Goal: Task Accomplishment & Management: Use online tool/utility

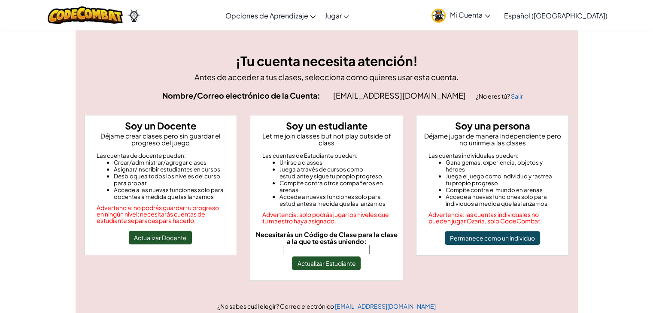
click at [339, 246] on input "Necesitarás un Código de Clase para la clase a la que te estás uniendo:" at bounding box center [326, 249] width 87 height 9
type input "GateTrueLock"
click at [328, 257] on button "Actualizar Estudiante" at bounding box center [326, 264] width 69 height 14
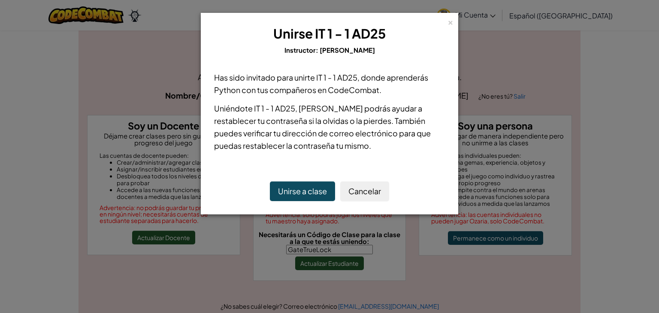
click at [317, 204] on div "Unirse a clase Cancelar" at bounding box center [330, 191] width 248 height 37
click at [314, 197] on button "Unirse a clase" at bounding box center [302, 191] width 65 height 20
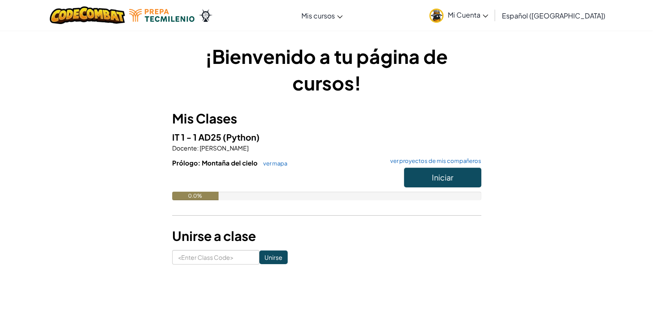
click at [132, 121] on div "¡Bienvenido a tu página de cursos! Mis Clases IT 1 - 1 AD25 (Python) Docente : …" at bounding box center [327, 154] width 502 height 222
click at [430, 169] on button "Iniciar" at bounding box center [442, 178] width 77 height 20
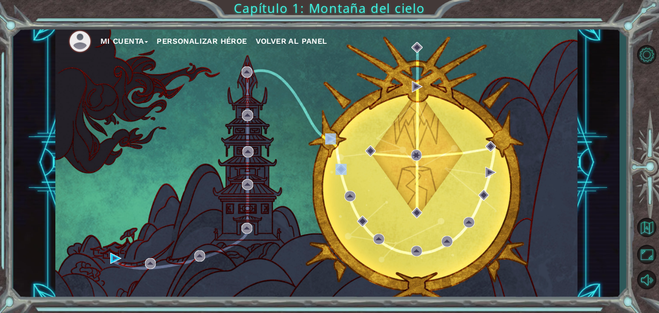
drag, startPoint x: 313, startPoint y: 190, endPoint x: 344, endPoint y: 120, distance: 76.3
click at [344, 120] on div "Mi Cuenta Personalizar héroe Volver al panel" at bounding box center [316, 162] width 522 height 275
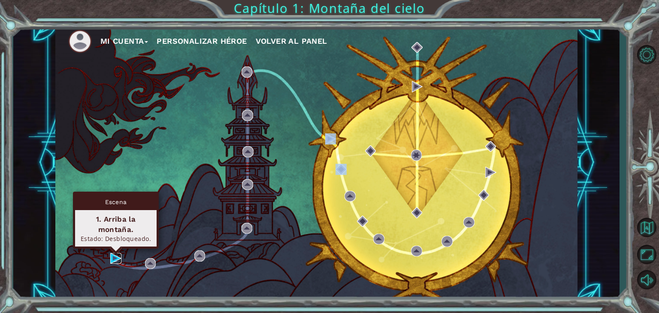
click at [112, 254] on img at bounding box center [115, 258] width 11 height 11
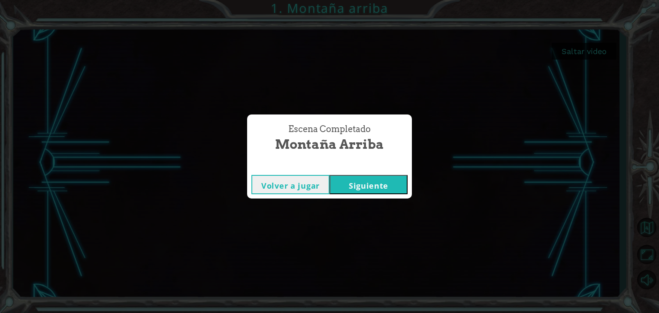
click at [348, 186] on button "Siguiente" at bounding box center [369, 184] width 78 height 19
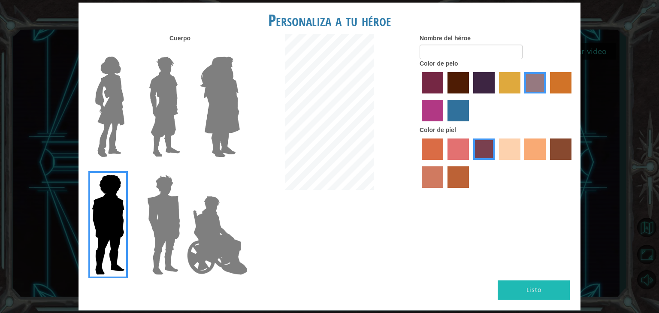
click at [218, 213] on img at bounding box center [217, 236] width 67 height 86
click at [239, 169] on input "Hero Jamie" at bounding box center [239, 169] width 0 height 0
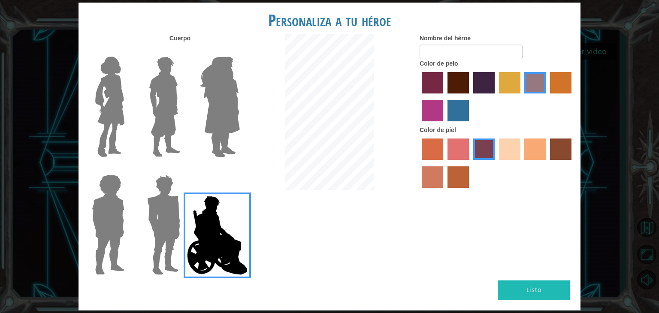
click at [176, 115] on img at bounding box center [164, 106] width 38 height 107
click at [184, 51] on input "Hero Lars" at bounding box center [184, 51] width 0 height 0
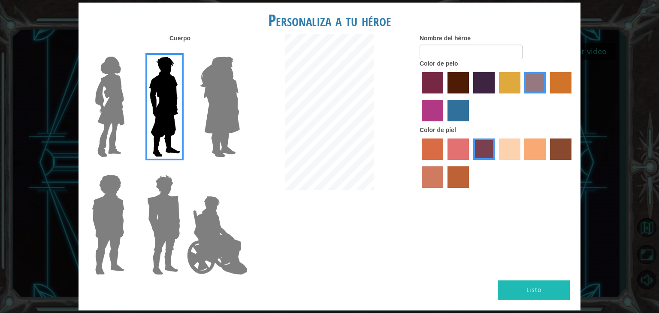
click at [168, 202] on img at bounding box center [164, 224] width 40 height 107
click at [184, 169] on input "Hero Garnet" at bounding box center [184, 169] width 0 height 0
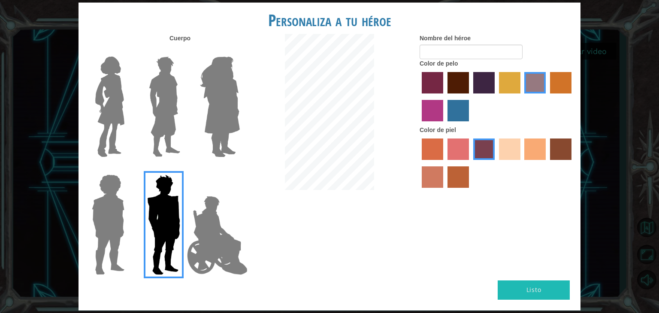
click at [466, 81] on label "maroon hair color" at bounding box center [458, 82] width 21 height 21
click at [444, 97] on input "maroon hair color" at bounding box center [444, 97] width 0 height 0
click at [500, 140] on label "sandy beach skin color" at bounding box center [509, 149] width 21 height 21
click at [496, 163] on input "sandy beach skin color" at bounding box center [496, 163] width 0 height 0
click at [537, 148] on label "tacao skin color" at bounding box center [534, 149] width 21 height 21
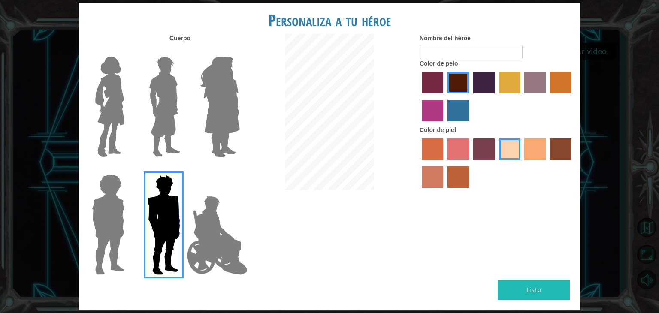
click at [522, 163] on input "tacao skin color" at bounding box center [522, 163] width 0 height 0
click at [463, 105] on label "lachmara hair color" at bounding box center [458, 110] width 21 height 21
click at [444, 124] on input "lachmara hair color" at bounding box center [444, 124] width 0 height 0
click at [441, 89] on label "paprika hair color" at bounding box center [432, 82] width 21 height 21
click at [419, 97] on input "paprika hair color" at bounding box center [419, 97] width 0 height 0
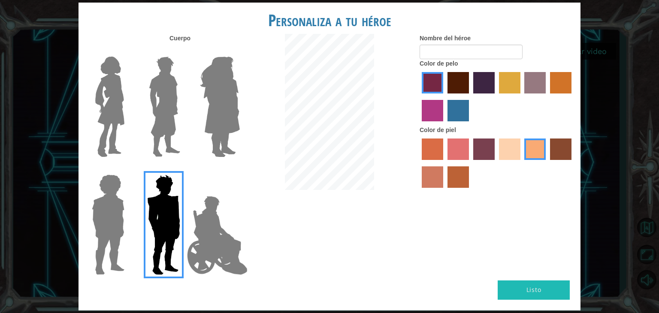
click at [498, 84] on div at bounding box center [497, 98] width 154 height 56
click at [529, 80] on label "bazaar hair color" at bounding box center [534, 82] width 21 height 21
click at [522, 97] on input "bazaar hair color" at bounding box center [522, 97] width 0 height 0
click at [512, 77] on label "tulip tree hair color" at bounding box center [509, 82] width 21 height 21
click at [496, 97] on input "tulip tree hair color" at bounding box center [496, 97] width 0 height 0
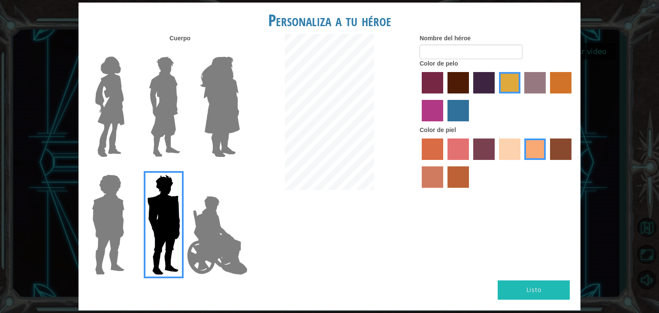
click at [487, 79] on label "hot purple hair color" at bounding box center [483, 82] width 21 height 21
click at [470, 97] on input "hot purple hair color" at bounding box center [470, 97] width 0 height 0
click at [459, 74] on label "maroon hair color" at bounding box center [458, 82] width 21 height 21
click at [444, 97] on input "maroon hair color" at bounding box center [444, 97] width 0 height 0
click at [100, 188] on img at bounding box center [107, 224] width 39 height 107
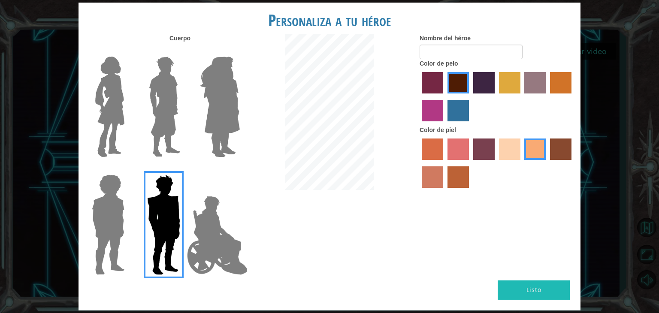
click at [128, 169] on input "Hero Steven" at bounding box center [128, 169] width 0 height 0
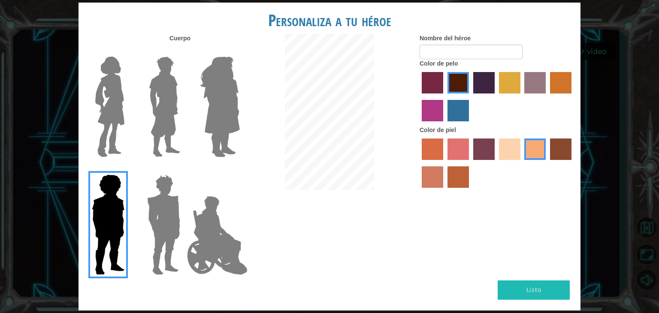
click at [103, 151] on img at bounding box center [110, 106] width 36 height 107
click at [128, 51] on input "Hero Connie" at bounding box center [128, 51] width 0 height 0
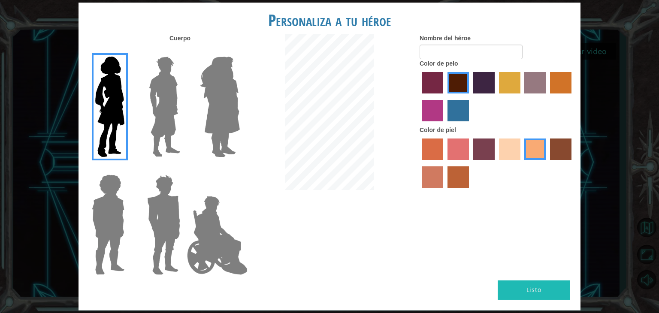
click at [150, 139] on img at bounding box center [164, 106] width 38 height 107
click at [184, 51] on input "Hero Lars" at bounding box center [184, 51] width 0 height 0
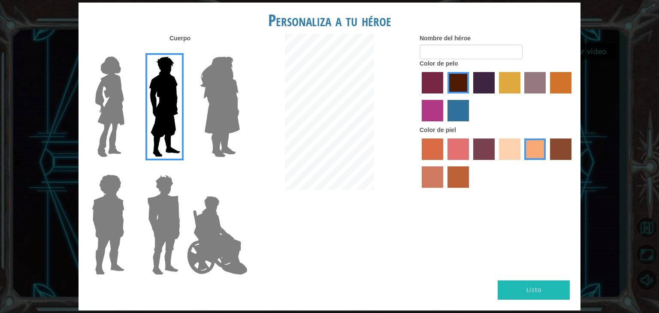
click at [200, 121] on img at bounding box center [220, 106] width 47 height 107
click at [239, 51] on input "Hero Amethyst" at bounding box center [239, 51] width 0 height 0
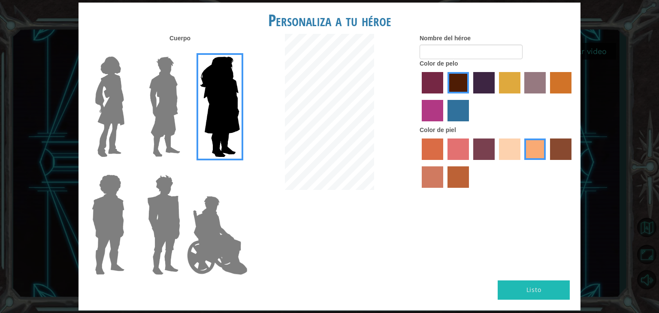
click at [174, 119] on img at bounding box center [164, 106] width 38 height 107
click at [184, 51] on input "Hero Lars" at bounding box center [184, 51] width 0 height 0
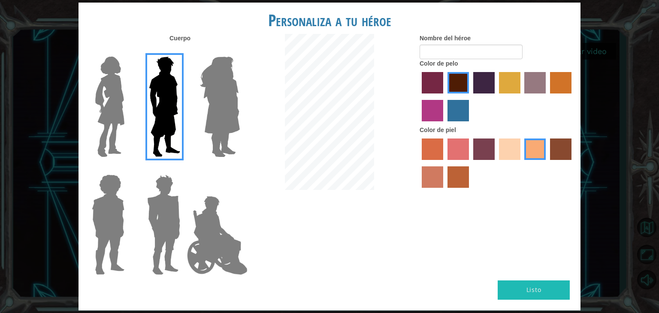
click at [211, 215] on img at bounding box center [217, 236] width 67 height 86
click at [239, 169] on input "Hero Jamie" at bounding box center [239, 169] width 0 height 0
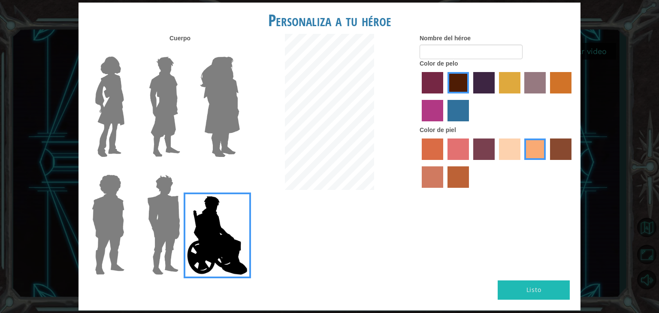
click at [172, 205] on img at bounding box center [164, 224] width 40 height 107
click at [184, 169] on input "Hero Garnet" at bounding box center [184, 169] width 0 height 0
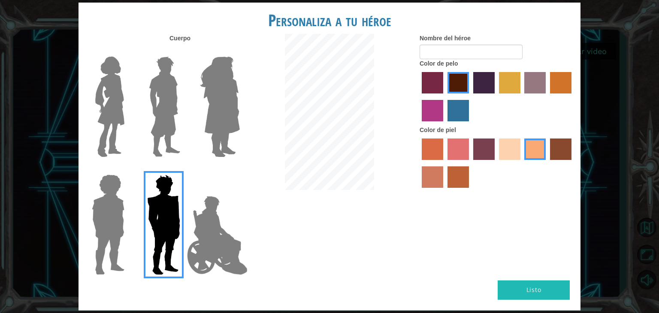
click at [175, 111] on img at bounding box center [164, 106] width 38 height 107
click at [184, 51] on input "Hero Lars" at bounding box center [184, 51] width 0 height 0
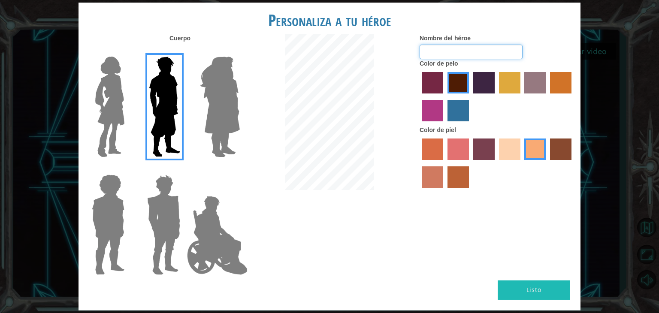
click at [438, 52] on input "Nombre del héroe" at bounding box center [471, 52] width 103 height 15
type input "L"
type input "l"
type input "Bolillo"
click at [426, 81] on label "paprika hair color" at bounding box center [432, 82] width 21 height 21
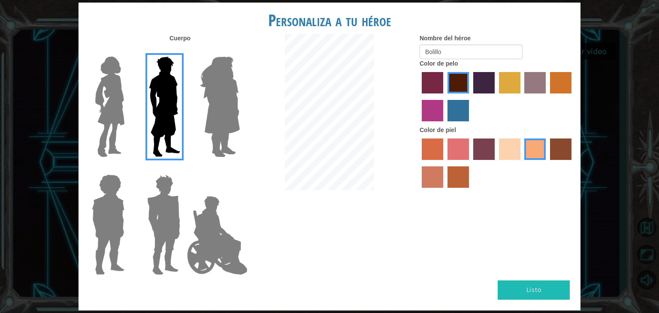
click at [419, 97] on input "paprika hair color" at bounding box center [419, 97] width 0 height 0
click at [479, 88] on label "hot purple hair color" at bounding box center [483, 82] width 21 height 21
click at [470, 97] on input "hot purple hair color" at bounding box center [470, 97] width 0 height 0
click at [485, 162] on div at bounding box center [497, 164] width 154 height 56
click at [484, 150] on label "tosca skin color" at bounding box center [483, 149] width 21 height 21
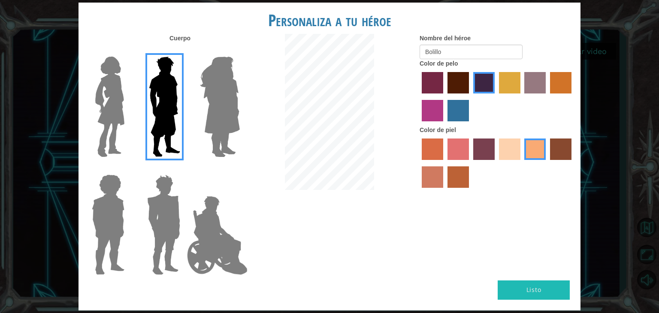
click at [470, 163] on input "tosca skin color" at bounding box center [470, 163] width 0 height 0
click at [235, 265] on img at bounding box center [217, 236] width 67 height 86
click at [239, 169] on input "Hero Jamie" at bounding box center [239, 169] width 0 height 0
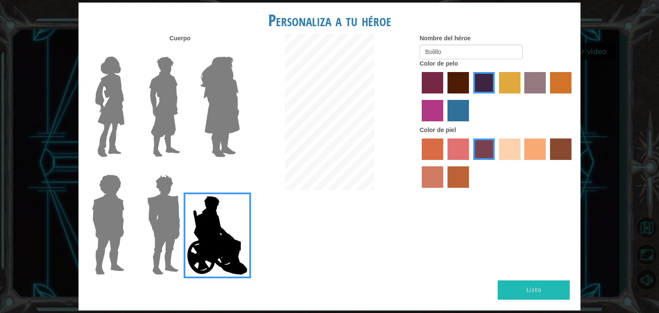
click at [180, 109] on img at bounding box center [164, 106] width 38 height 107
click at [184, 51] on input "Hero Lars" at bounding box center [184, 51] width 0 height 0
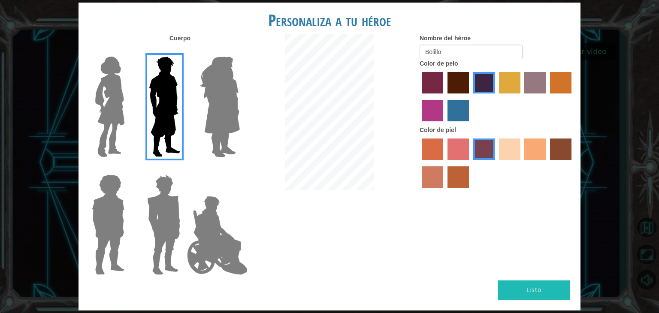
click at [180, 109] on img at bounding box center [164, 106] width 38 height 107
click at [184, 51] on input "Hero Lars" at bounding box center [184, 51] width 0 height 0
click at [547, 296] on button "Listo" at bounding box center [534, 290] width 72 height 19
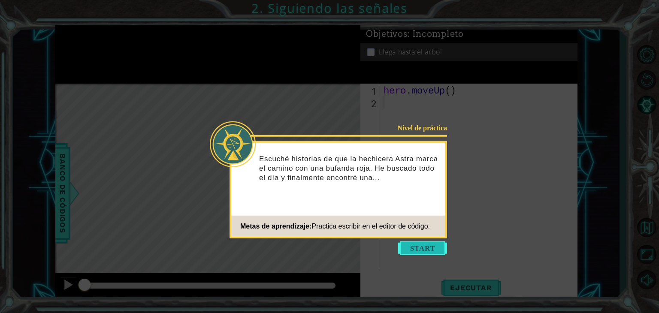
click at [422, 244] on button "Start" at bounding box center [422, 249] width 49 height 14
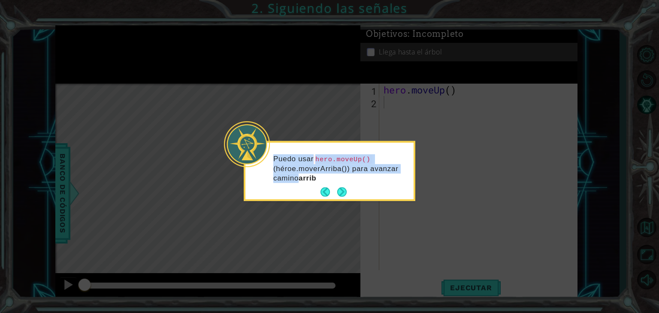
drag, startPoint x: 422, startPoint y: 244, endPoint x: 361, endPoint y: 187, distance: 82.9
click at [361, 187] on body "1 ההההההההההההההההההההההההההההההההההההההההההההההההההההההההההההההההההההההההההההה…" at bounding box center [329, 156] width 659 height 313
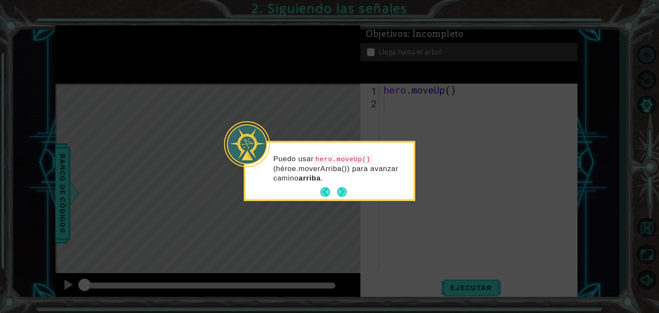
click at [361, 187] on div "Puedo usar hero.moveUp() (héroe.moverArriba()) para avanzar camino arriba ." at bounding box center [329, 172] width 168 height 53
click at [338, 186] on footer at bounding box center [334, 192] width 26 height 13
click at [341, 189] on button "Next" at bounding box center [341, 191] width 9 height 9
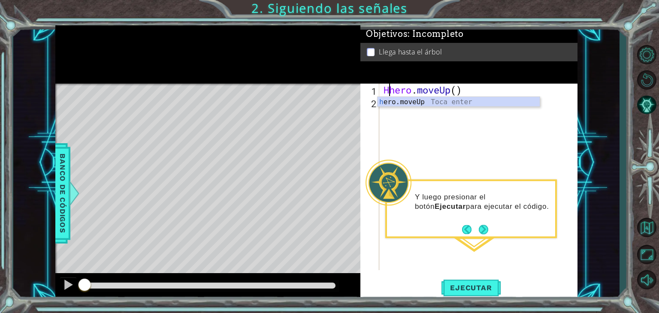
type textarea "hero.moveUp()"
click at [417, 108] on div "hero . moveUp ( )" at bounding box center [481, 190] width 198 height 212
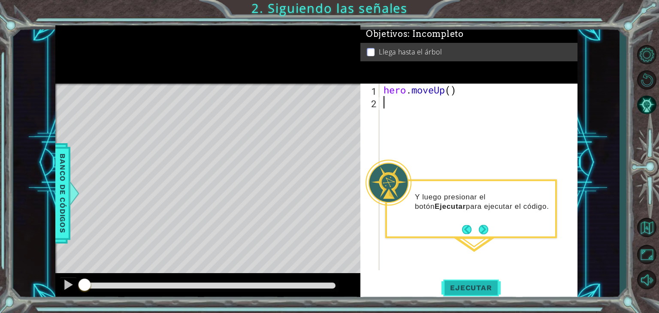
click at [475, 286] on span "Ejecutar" at bounding box center [470, 288] width 59 height 9
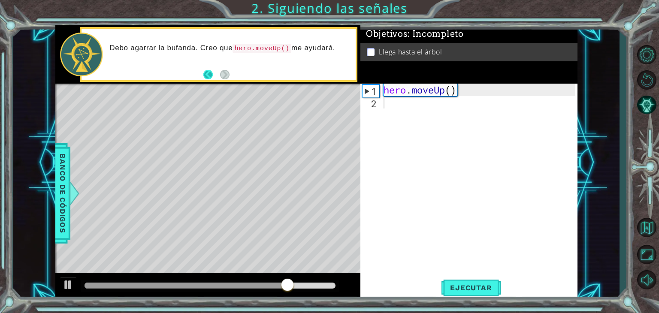
click at [205, 76] on button "Back" at bounding box center [211, 74] width 17 height 9
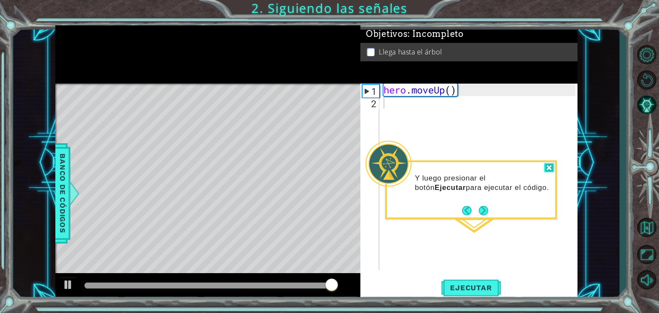
click at [545, 165] on div at bounding box center [549, 168] width 10 height 10
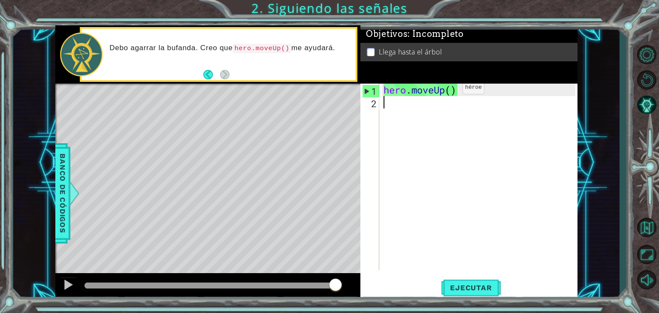
click at [450, 90] on div "hero . moveUp ( )" at bounding box center [481, 190] width 198 height 212
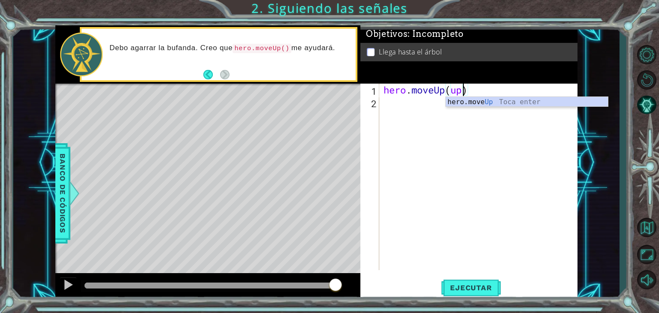
scroll to position [0, 3]
click at [450, 93] on div "hero . moveUp ( )" at bounding box center [481, 190] width 198 height 212
type textarea "hero.moveUp(3)"
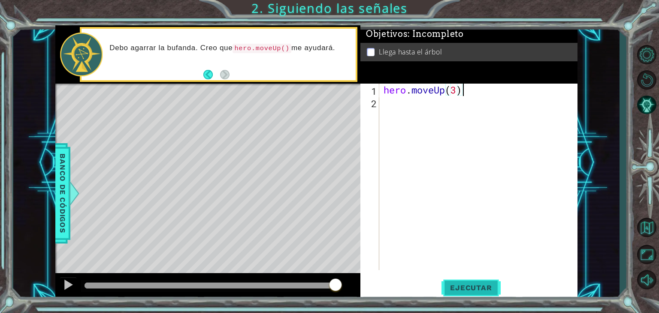
type textarea "hero.moveUp(3)"
click at [480, 291] on span "Ejecutar" at bounding box center [470, 288] width 59 height 9
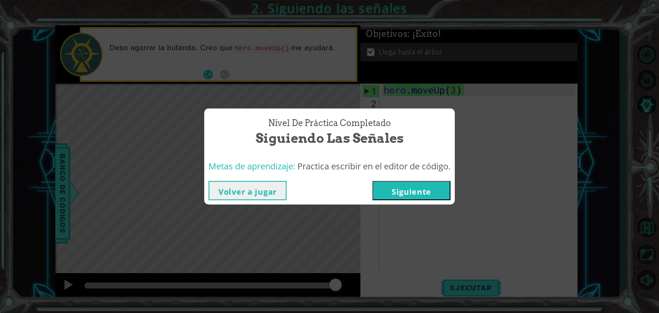
click at [401, 189] on button "Siguiente" at bounding box center [411, 190] width 78 height 19
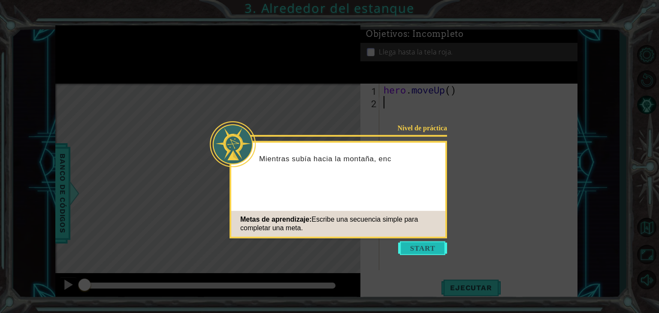
click at [434, 247] on button "Start" at bounding box center [422, 249] width 49 height 14
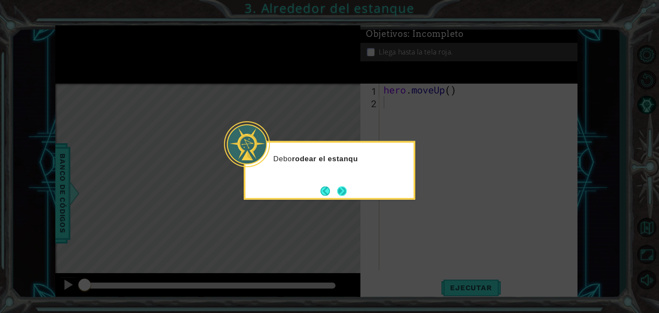
click at [346, 185] on button "Next" at bounding box center [342, 191] width 12 height 12
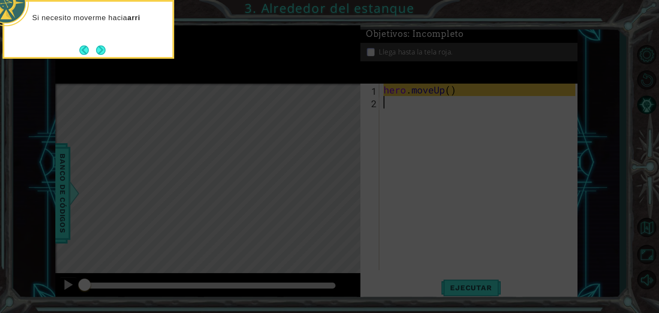
click at [426, 114] on icon at bounding box center [329, 47] width 659 height 532
click at [103, 48] on button "Next" at bounding box center [101, 50] width 10 height 10
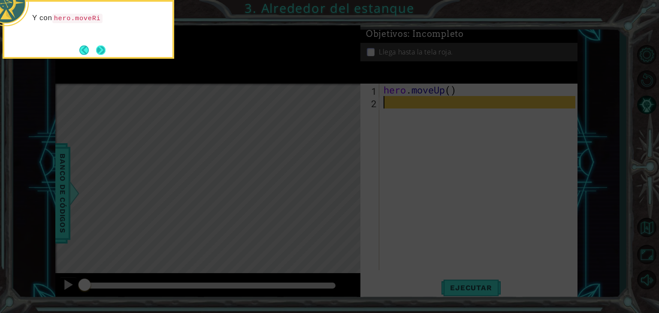
click at [103, 45] on button "Next" at bounding box center [100, 49] width 9 height 9
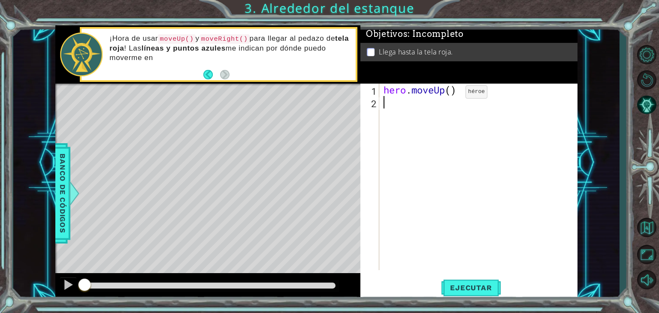
click at [453, 94] on div "hero . moveUp ( )" at bounding box center [481, 190] width 198 height 212
type textarea "hero.moveUp(2)"
click at [404, 96] on div "hero . moveUp ( 2 )" at bounding box center [481, 190] width 198 height 212
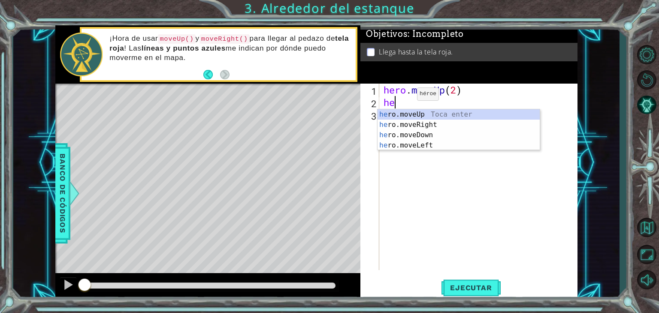
type textarea "her"
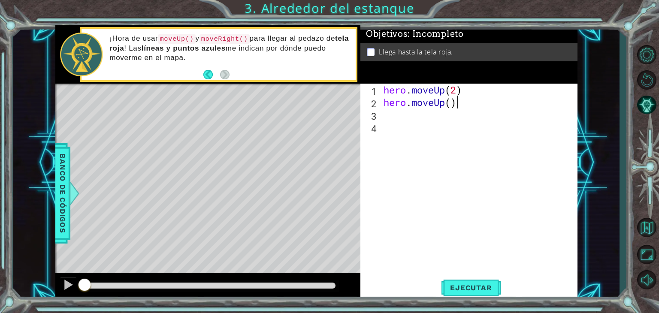
click at [475, 100] on div "hero . moveUp ( 2 ) hero . moveUp ( )" at bounding box center [481, 190] width 198 height 212
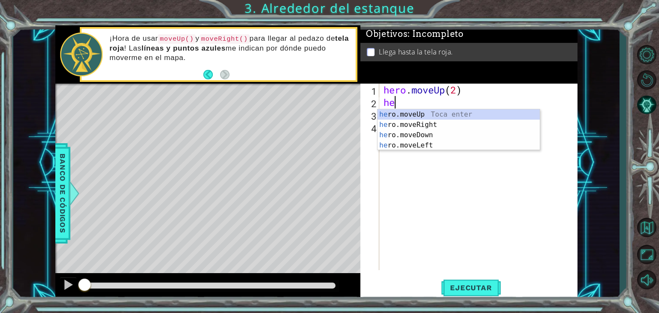
type textarea "hero"
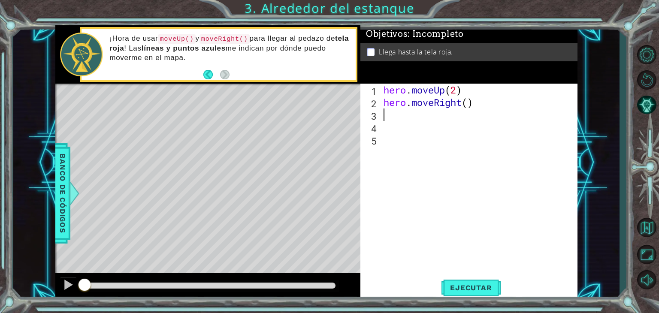
click at [469, 114] on div "hero . moveUp ( 2 ) hero . moveRight ( )" at bounding box center [481, 190] width 198 height 212
type textarea "hero.moveRight(2)"
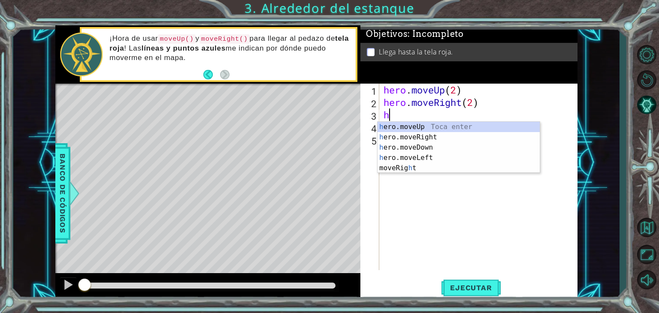
type textarea "her"
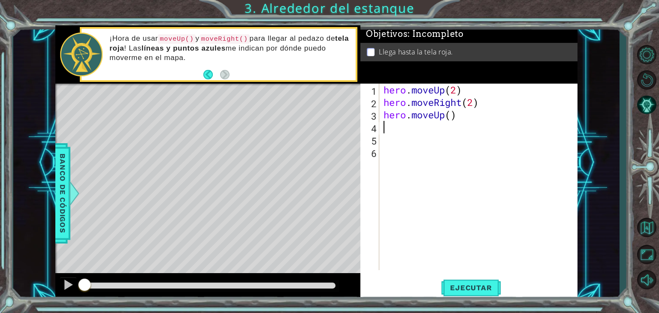
click at [451, 126] on div "hero . moveUp ( 2 ) hero . moveRight ( 2 ) hero . moveUp ( )" at bounding box center [481, 190] width 198 height 212
type textarea "hero.moveUp(1)"
click at [479, 97] on div "hero . moveUp ( 2 ) hero . moveRight ( 2 ) hero . moveUp ( 1 )" at bounding box center [481, 190] width 198 height 212
type textarea "hero.moveRight(1)"
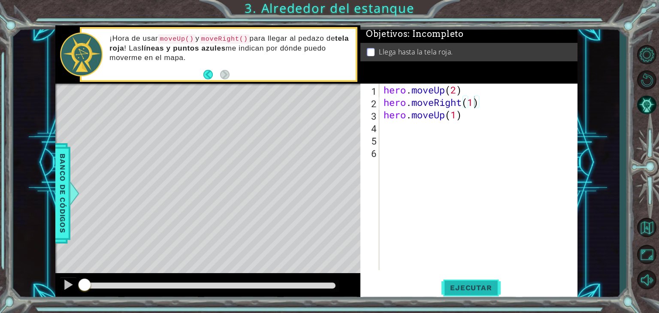
click at [490, 297] on button "Ejecutar" at bounding box center [470, 288] width 59 height 22
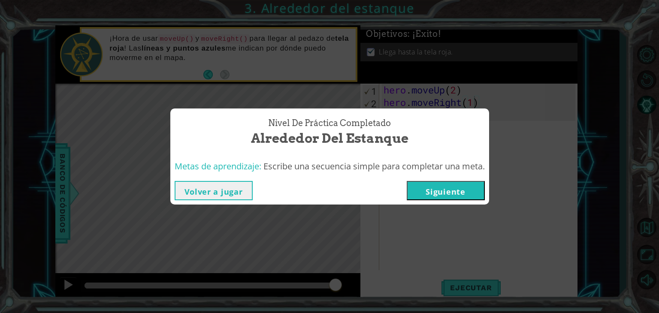
click at [435, 189] on button "Siguiente" at bounding box center [446, 190] width 78 height 19
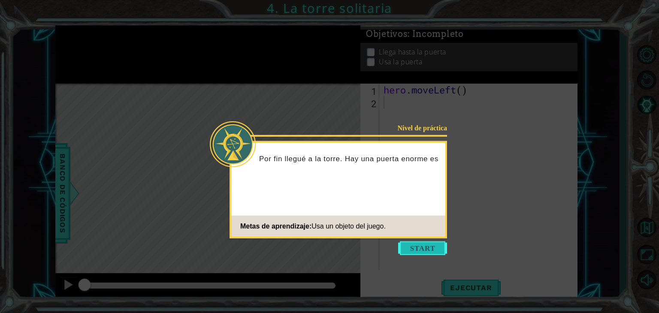
click at [427, 244] on button "Start" at bounding box center [422, 249] width 49 height 14
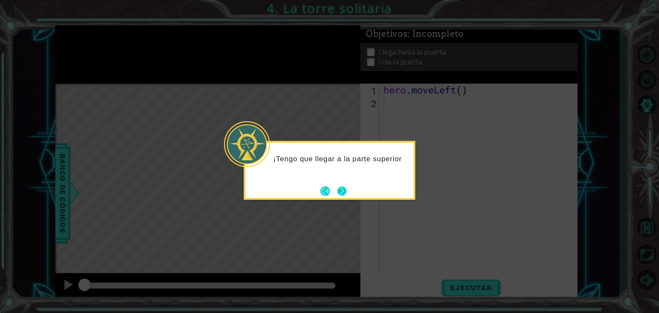
click at [339, 193] on button "Next" at bounding box center [342, 191] width 10 height 10
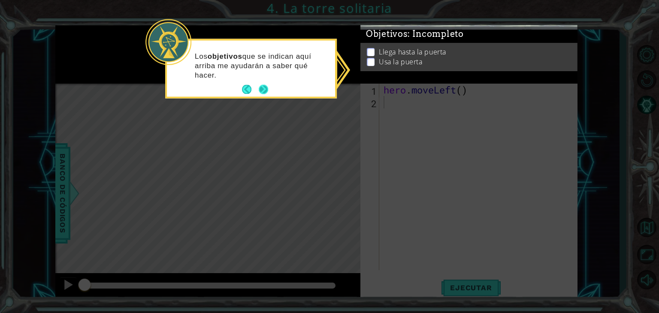
click at [269, 85] on button "Next" at bounding box center [263, 89] width 15 height 15
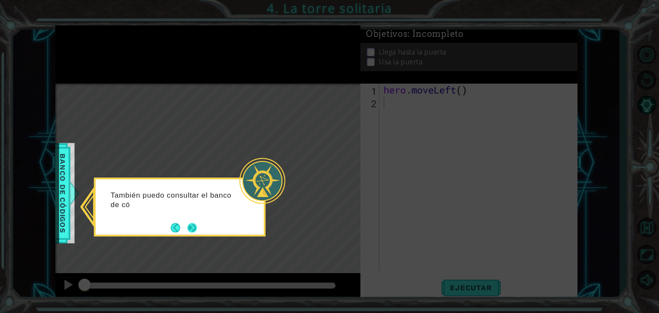
click at [190, 233] on button "Next" at bounding box center [192, 228] width 14 height 14
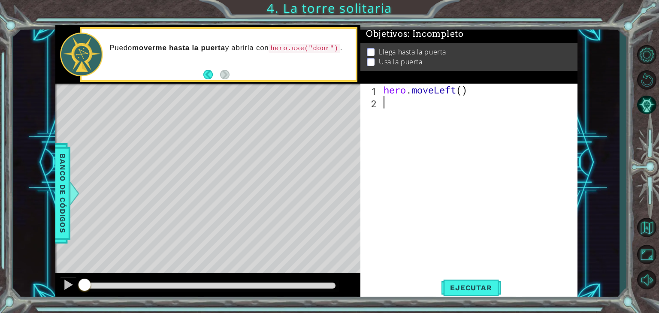
click at [462, 103] on div "hero . moveLeft ( )" at bounding box center [481, 190] width 198 height 212
type textarea "hero.moveLeft()"
type textarea "hero.moveLeft(3)"
type textarea "h"
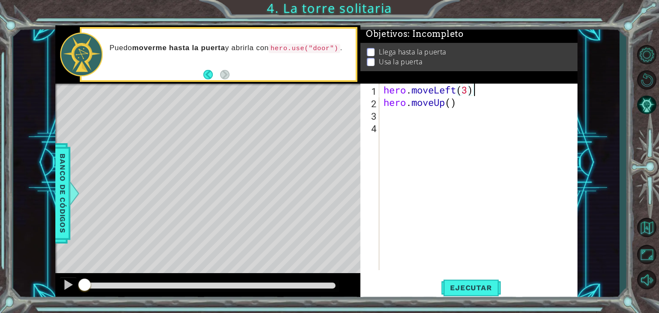
type textarea "hero.moveUp()"
type textarea "hero.moveUp(2)"
type textarea "h"
type textarea "hero.moveRight(2)"
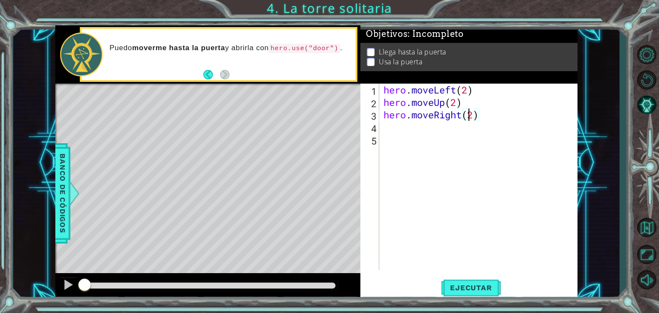
scroll to position [0, 0]
type textarea "hero.use("door")"
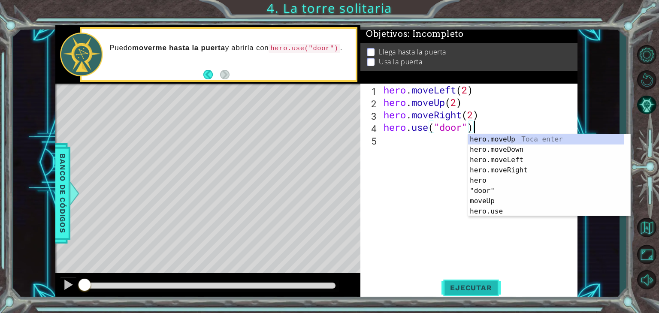
type textarea "hero.use("door")"
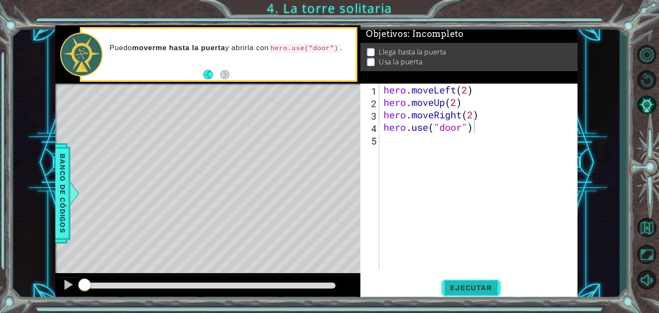
click at [464, 290] on span "Ejecutar" at bounding box center [470, 288] width 59 height 9
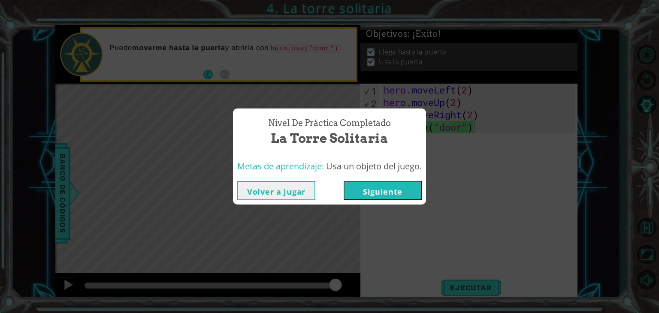
drag, startPoint x: 395, startPoint y: 196, endPoint x: 392, endPoint y: 184, distance: 11.6
click at [392, 184] on button "Siguiente" at bounding box center [383, 190] width 78 height 19
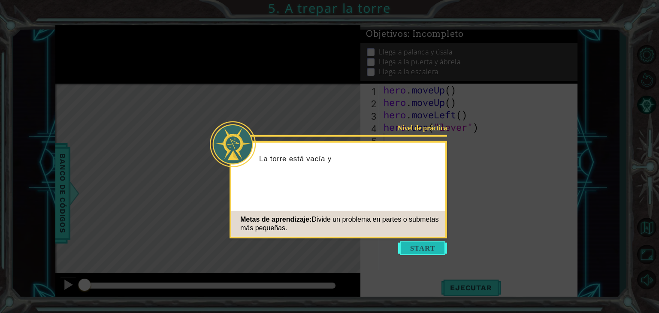
click at [415, 249] on button "Start" at bounding box center [422, 249] width 49 height 14
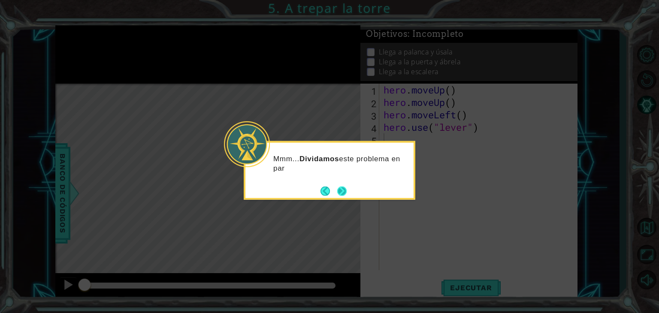
click at [342, 189] on button "Next" at bounding box center [341, 190] width 9 height 9
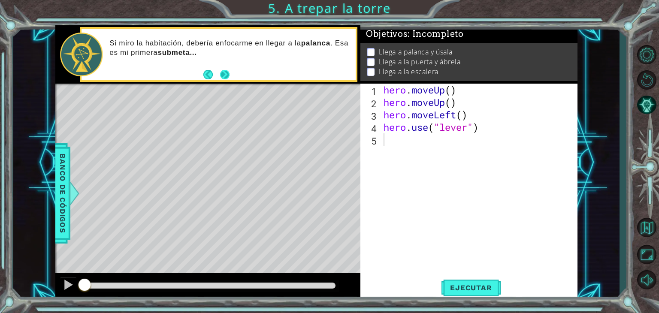
click at [225, 70] on button "Next" at bounding box center [225, 75] width 10 height 10
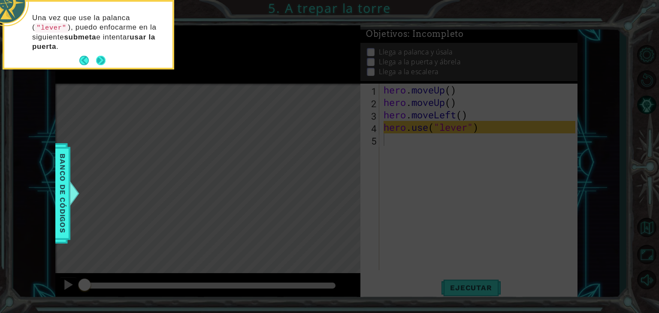
click at [103, 58] on button "Next" at bounding box center [100, 60] width 11 height 11
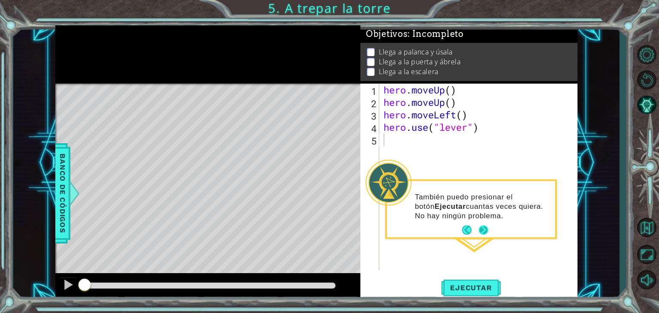
click at [487, 227] on button "Next" at bounding box center [483, 230] width 10 height 10
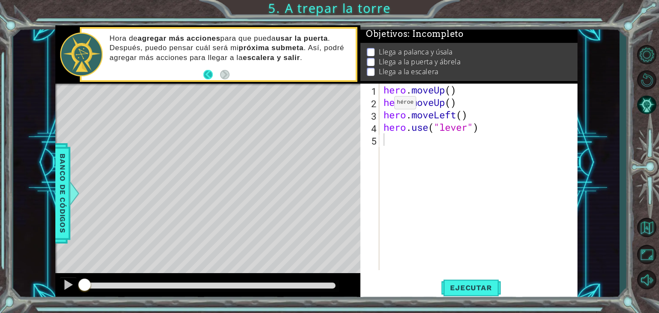
click at [210, 73] on button "Back" at bounding box center [211, 74] width 17 height 9
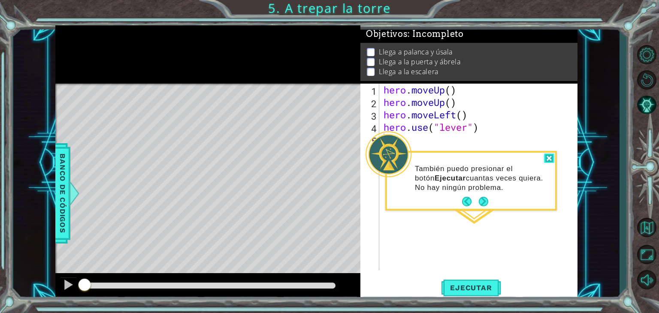
click at [545, 158] on div at bounding box center [549, 159] width 10 height 10
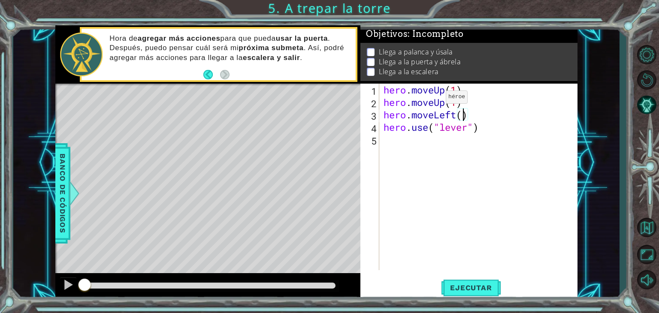
scroll to position [0, 3]
type textarea "hero.use("lever")"
type textarea "h"
type textarea "hero.moveRight(4)"
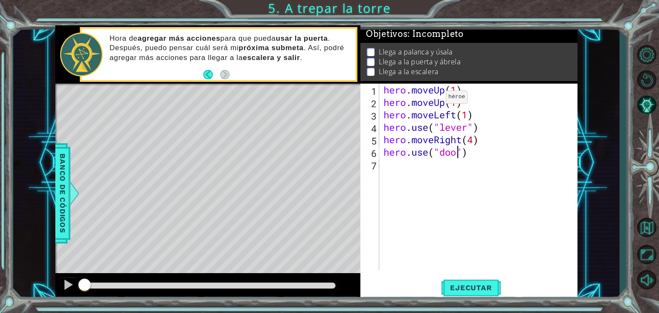
type textarea "hero.use("door")"
type textarea "h"
type textarea "hero.moveUp(1)"
type textarea "h"
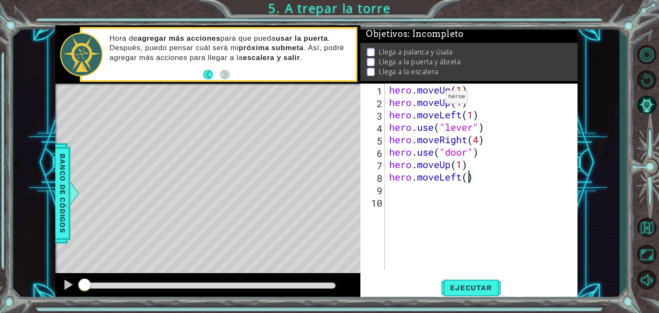
type textarea "hero.moveLeft(4)"
click at [474, 282] on button "Ejecutar" at bounding box center [470, 288] width 59 height 22
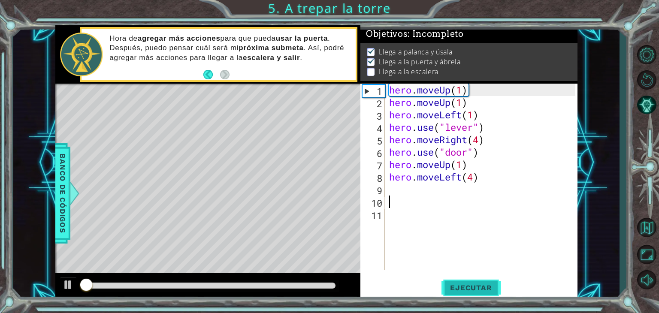
scroll to position [3, 0]
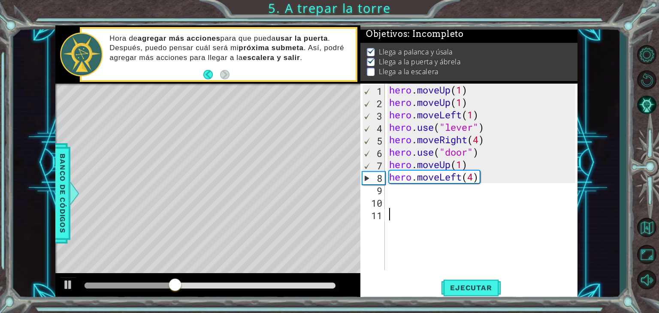
click at [393, 188] on div "hero . moveUp ( 1 ) hero . moveUp ( 1 ) hero . moveLeft ( 1 ) hero . use ( "lev…" at bounding box center [483, 190] width 193 height 212
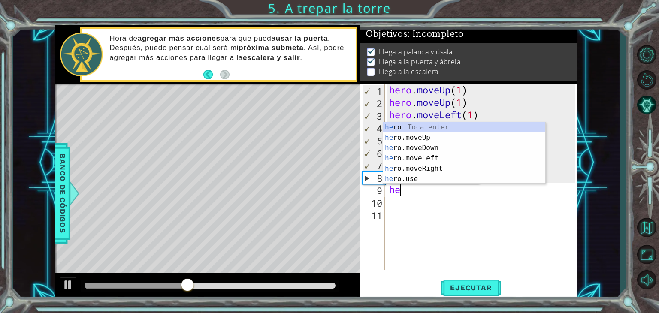
type textarea "her"
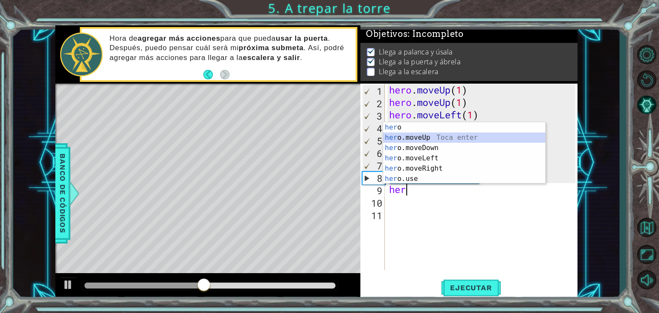
click at [398, 139] on div "her o Toca enter her o.moveUp Toca enter her o.moveDown Toca enter her o.moveLe…" at bounding box center [464, 163] width 162 height 82
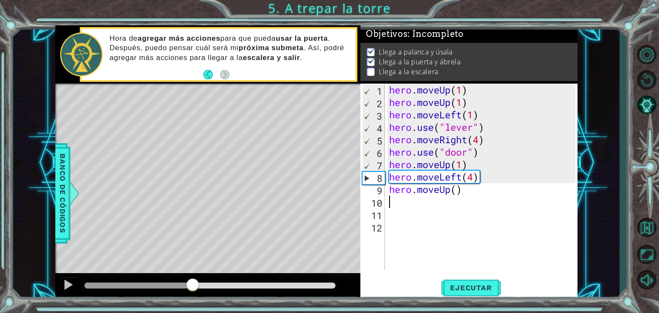
drag, startPoint x: 250, startPoint y: 284, endPoint x: 192, endPoint y: 282, distance: 57.5
click at [192, 282] on div at bounding box center [192, 285] width 15 height 15
drag, startPoint x: 192, startPoint y: 282, endPoint x: 167, endPoint y: 281, distance: 25.3
click at [167, 281] on div at bounding box center [167, 285] width 15 height 15
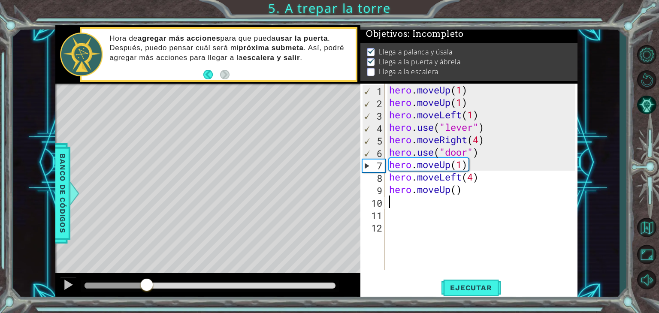
drag, startPoint x: 167, startPoint y: 281, endPoint x: 144, endPoint y: 285, distance: 23.1
click at [144, 285] on div at bounding box center [146, 285] width 15 height 15
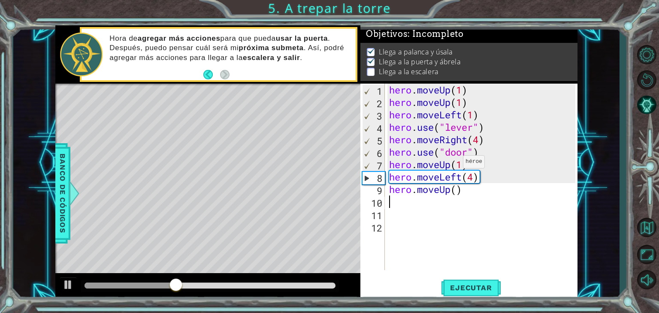
click at [455, 164] on div "hero . moveUp ( 1 ) hero . moveUp ( 1 ) hero . moveLeft ( 1 ) hero . use ( "lev…" at bounding box center [483, 190] width 193 height 212
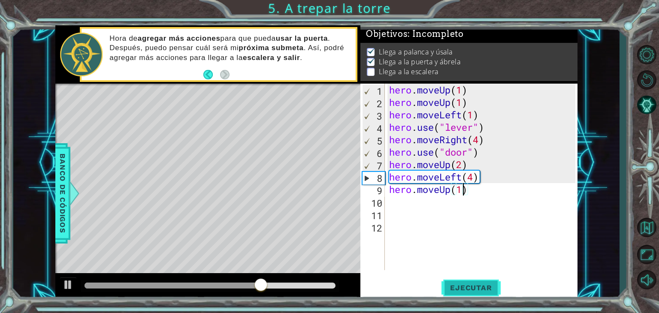
type textarea "hero.moveUp(1)"
click at [459, 284] on span "Ejecutar" at bounding box center [470, 288] width 59 height 9
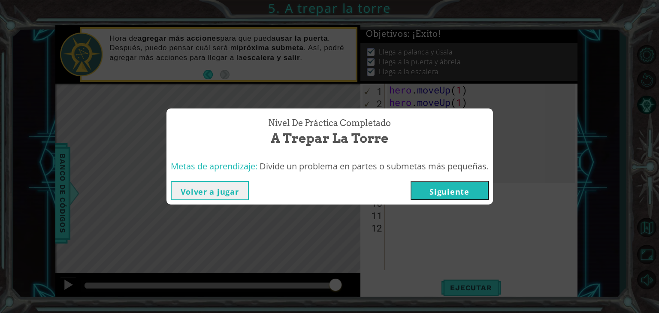
click at [434, 195] on button "Siguiente" at bounding box center [450, 190] width 78 height 19
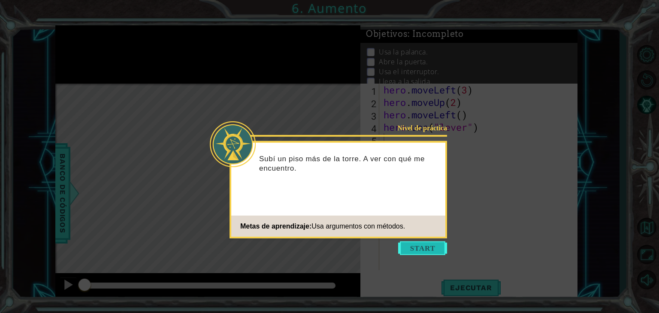
click at [426, 251] on button "Start" at bounding box center [422, 249] width 49 height 14
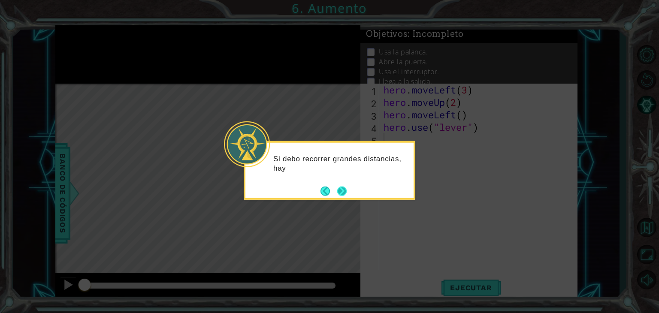
click at [349, 186] on div "Si debo recorrer grandes distancias, hay" at bounding box center [329, 167] width 168 height 43
click at [345, 186] on button "Next" at bounding box center [341, 190] width 11 height 11
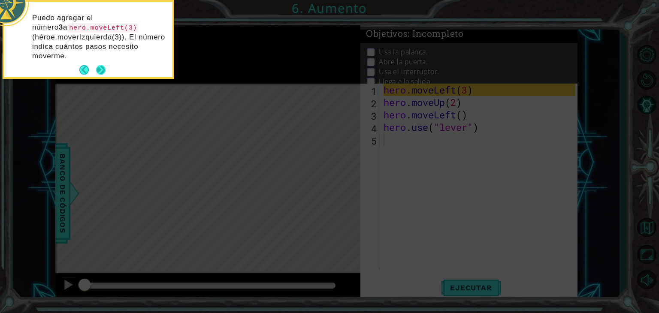
click at [101, 62] on div "Puedo agregar el número 3 a hero.moveLeft(3) (héroe.moverIzquierda(3)). El núme…" at bounding box center [88, 41] width 168 height 72
click at [101, 65] on button "Next" at bounding box center [101, 70] width 10 height 10
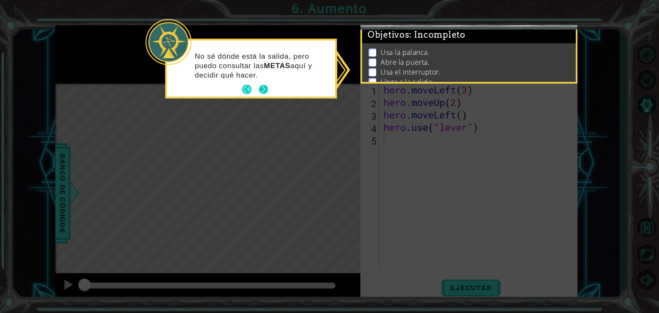
click at [262, 85] on button "Next" at bounding box center [263, 90] width 12 height 12
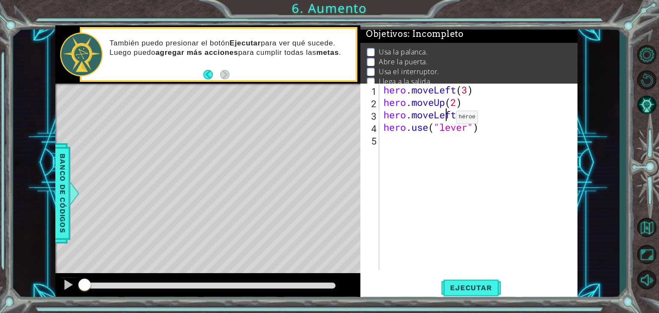
click at [443, 119] on div "hero . moveLeft ( 3 ) hero . moveUp ( 2 ) hero . moveLeft ( ) hero . use ( "lev…" at bounding box center [481, 190] width 198 height 212
type textarea "hero.use("lever")"
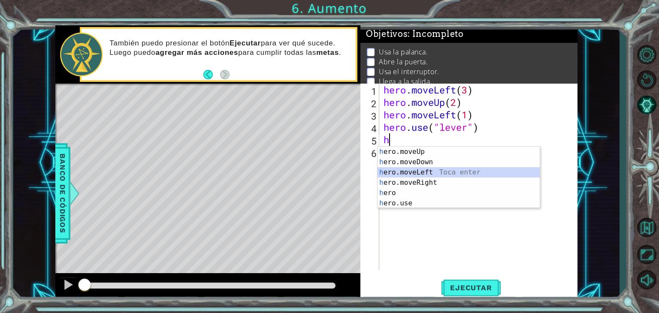
type textarea "hero.moveLeft(1)"
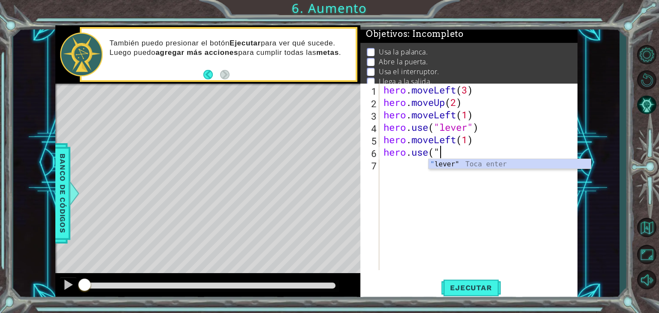
scroll to position [0, 2]
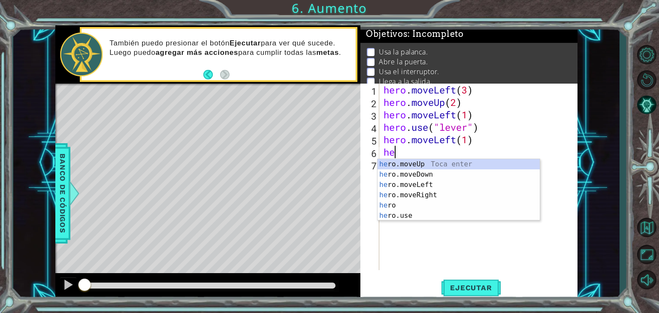
type textarea "h"
type textarea "hero.moveLeft(1)"
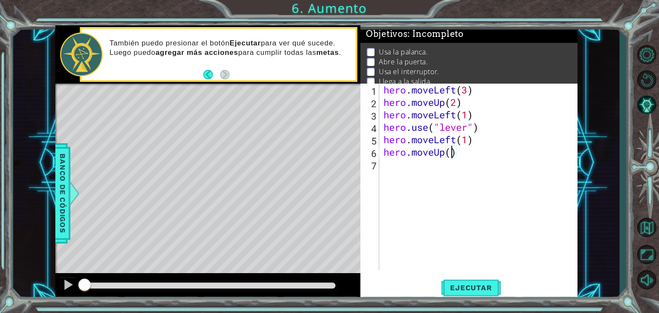
type textarea "hero.moveUp(2)"
click at [479, 293] on button "Ejecutar" at bounding box center [470, 288] width 59 height 22
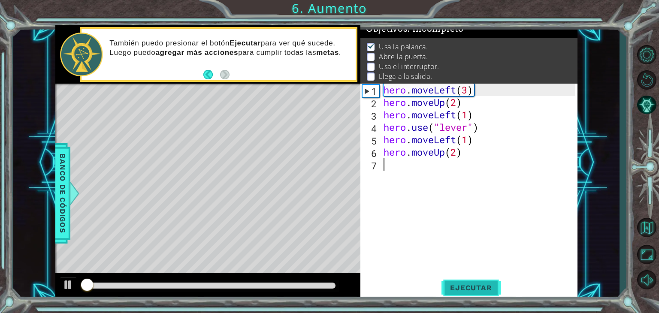
scroll to position [9, 0]
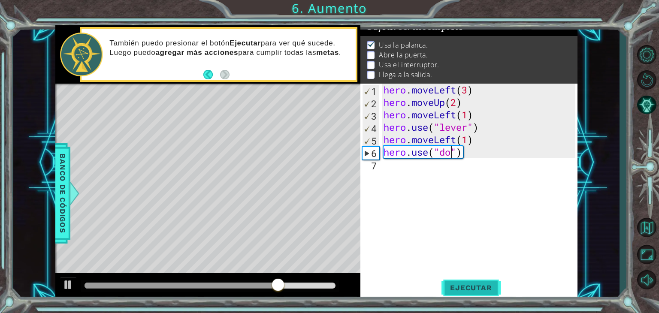
type textarea "hero.use("door")"
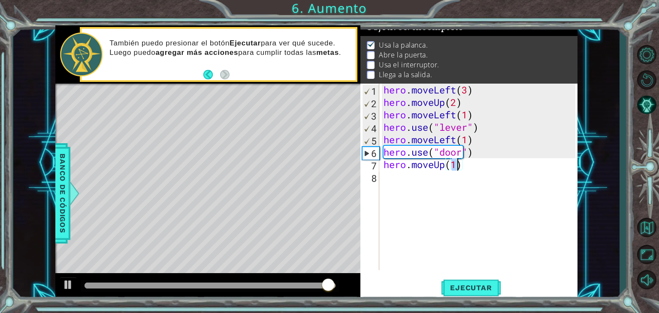
type textarea "hero.moveUp(2)"
click at [399, 157] on div "hero . moveLeft ( 3 ) hero . moveUp ( 2 ) hero . moveLeft ( 1 ) hero . use ( "l…" at bounding box center [481, 190] width 198 height 212
type textarea "hero.use("door")"
click at [481, 153] on div "hero . moveLeft ( 3 ) hero . moveUp ( 2 ) hero . moveLeft ( 1 ) hero . use ( "l…" at bounding box center [481, 190] width 198 height 212
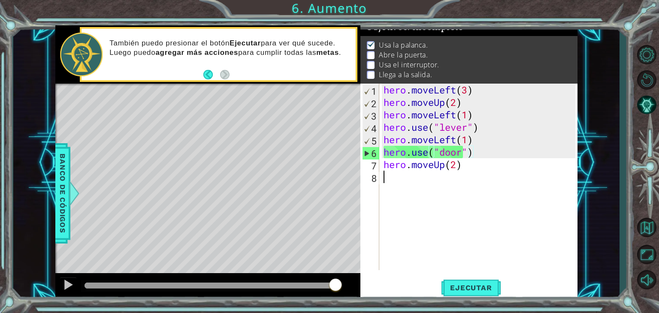
click at [443, 186] on div "hero . moveLeft ( 3 ) hero . moveUp ( 2 ) hero . moveLeft ( 1 ) hero . use ( "l…" at bounding box center [481, 190] width 198 height 212
click at [487, 149] on div "hero . moveLeft ( 3 ) hero . moveUp ( 2 ) hero . moveLeft ( 1 ) hero . use ( "l…" at bounding box center [481, 190] width 198 height 212
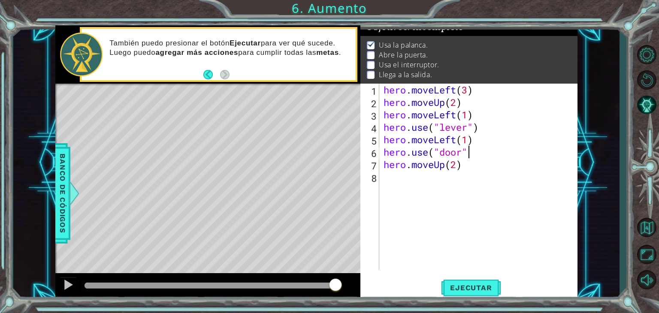
scroll to position [0, 3]
type textarea "hero.moveUp(2)"
type textarea "hero.moveRight(4)"
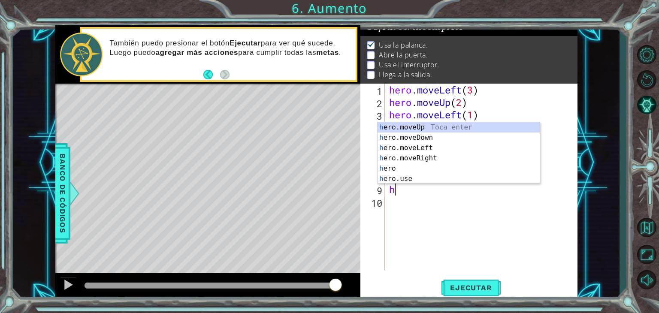
type textarea "hero.moveUp(1)"
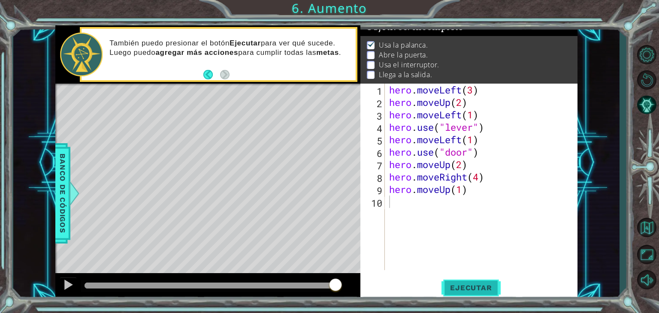
click at [499, 290] on span "Ejecutar" at bounding box center [470, 288] width 59 height 9
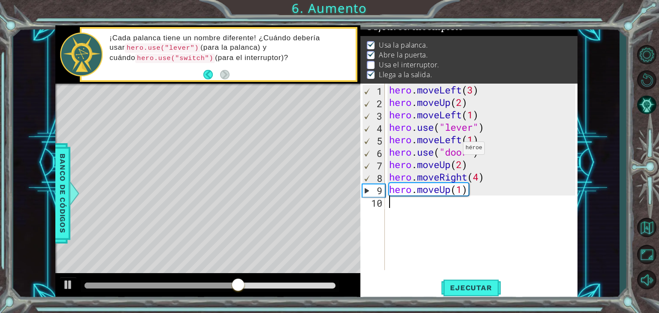
click at [454, 148] on div "hero . moveLeft ( 3 ) hero . moveUp ( 2 ) hero . moveLeft ( 1 ) hero . use ( "l…" at bounding box center [483, 190] width 193 height 212
click at [472, 184] on div "hero . moveLeft ( 3 ) hero . moveUp ( 2 ) hero . moveLeft ( 1 ) hero . use ( "l…" at bounding box center [483, 190] width 193 height 212
type textarea "hero.moveUp(1)"
click at [459, 286] on span "Ejecutar" at bounding box center [470, 288] width 59 height 9
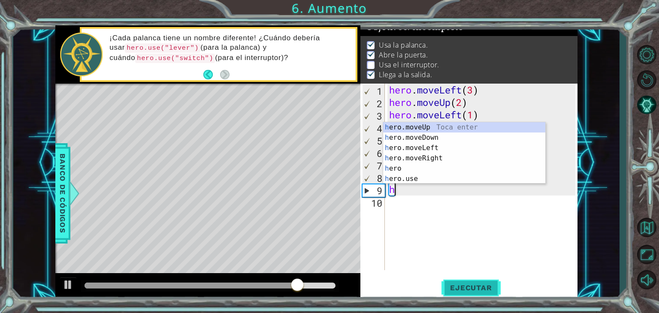
type textarea "h"
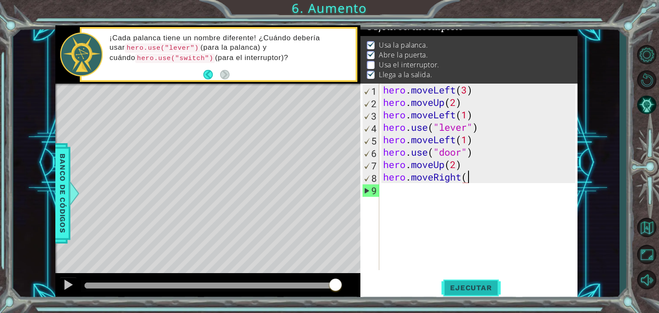
scroll to position [0, 3]
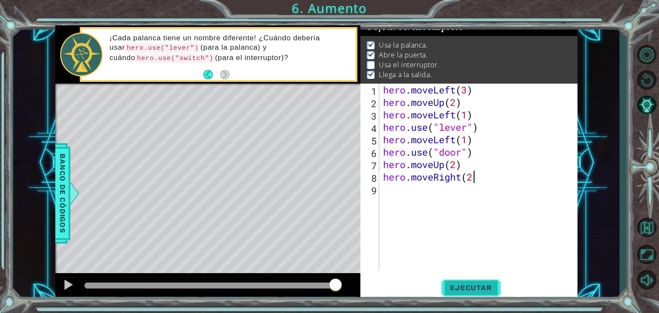
type textarea "hero.moveRight(2)"
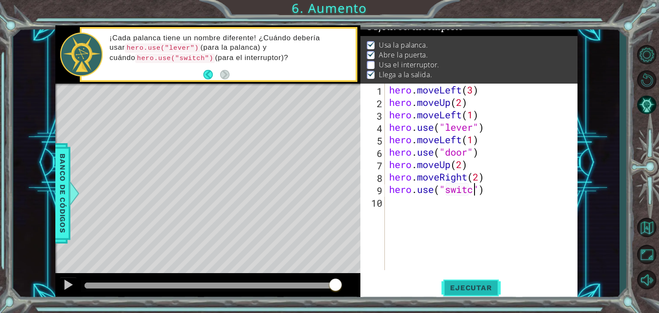
type textarea "hero.use("switch")"
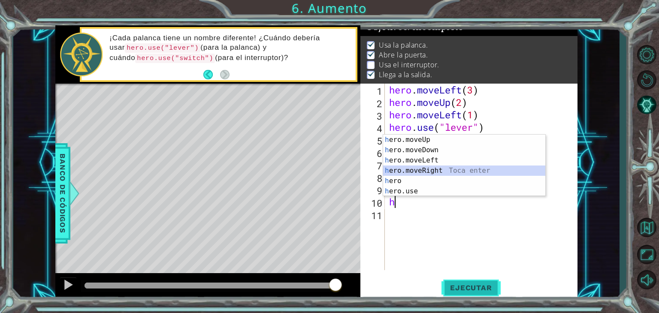
type textarea "hero.moveRight(1)"
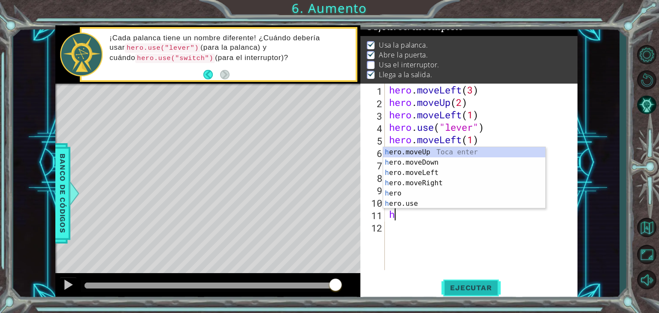
type textarea "hero.moveUp(1)"
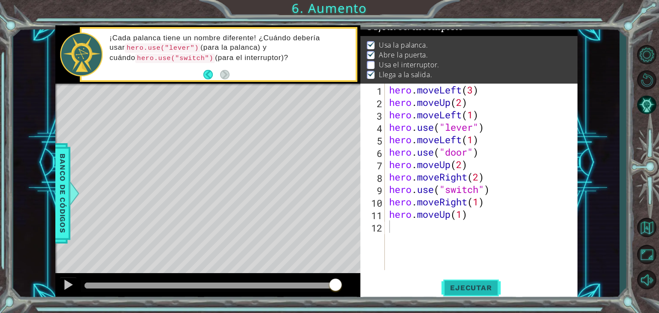
click at [459, 286] on span "Ejecutar" at bounding box center [470, 288] width 59 height 9
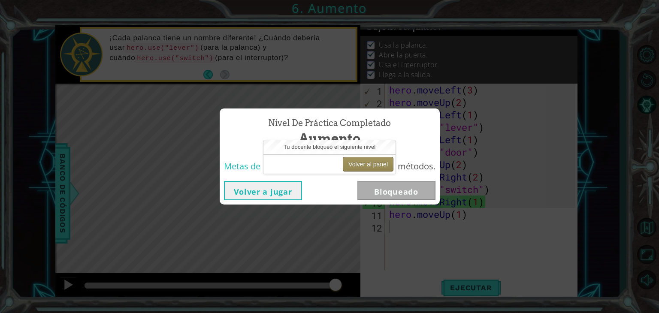
click at [364, 164] on button "Volver al panel" at bounding box center [368, 164] width 51 height 15
click at [374, 162] on button "Volver al panel" at bounding box center [368, 164] width 51 height 15
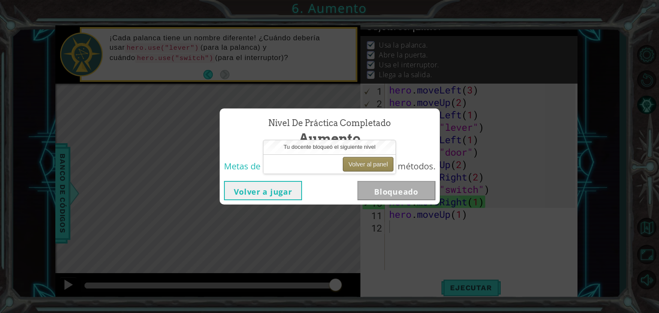
click at [374, 162] on button "Volver al panel" at bounding box center [368, 164] width 51 height 15
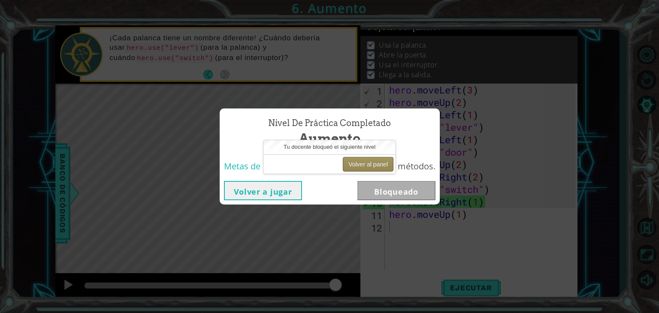
click at [374, 162] on button "Volver al panel" at bounding box center [368, 164] width 51 height 15
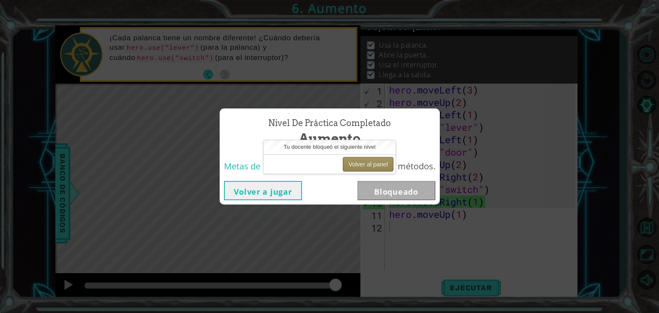
click at [374, 162] on button "Volver al panel" at bounding box center [368, 164] width 51 height 15
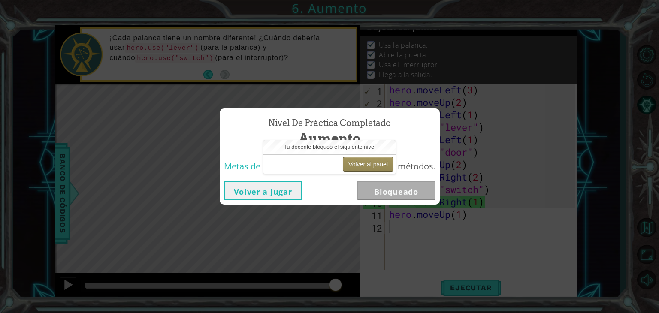
click at [374, 162] on button "Volver al panel" at bounding box center [368, 164] width 51 height 15
click at [374, 166] on button "Volver al panel" at bounding box center [368, 164] width 51 height 15
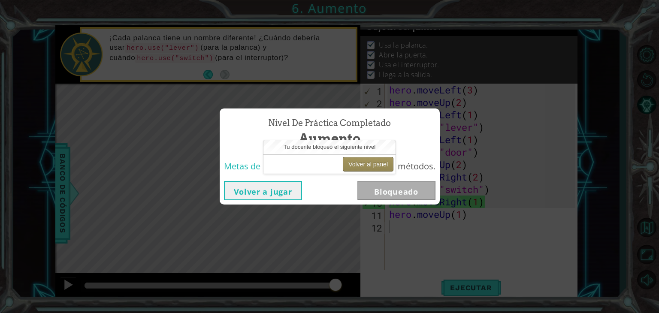
click at [391, 170] on button "Volver al panel" at bounding box center [368, 164] width 51 height 15
click at [321, 172] on div "Volver al panel" at bounding box center [329, 163] width 132 height 19
drag, startPoint x: 390, startPoint y: 111, endPoint x: 388, endPoint y: 73, distance: 38.7
click at [388, 73] on div "Nivel de práctica Completado Aumento Metas de aprendizaje: Usa argumentos con m…" at bounding box center [329, 156] width 659 height 313
